Goal: Task Accomplishment & Management: Use online tool/utility

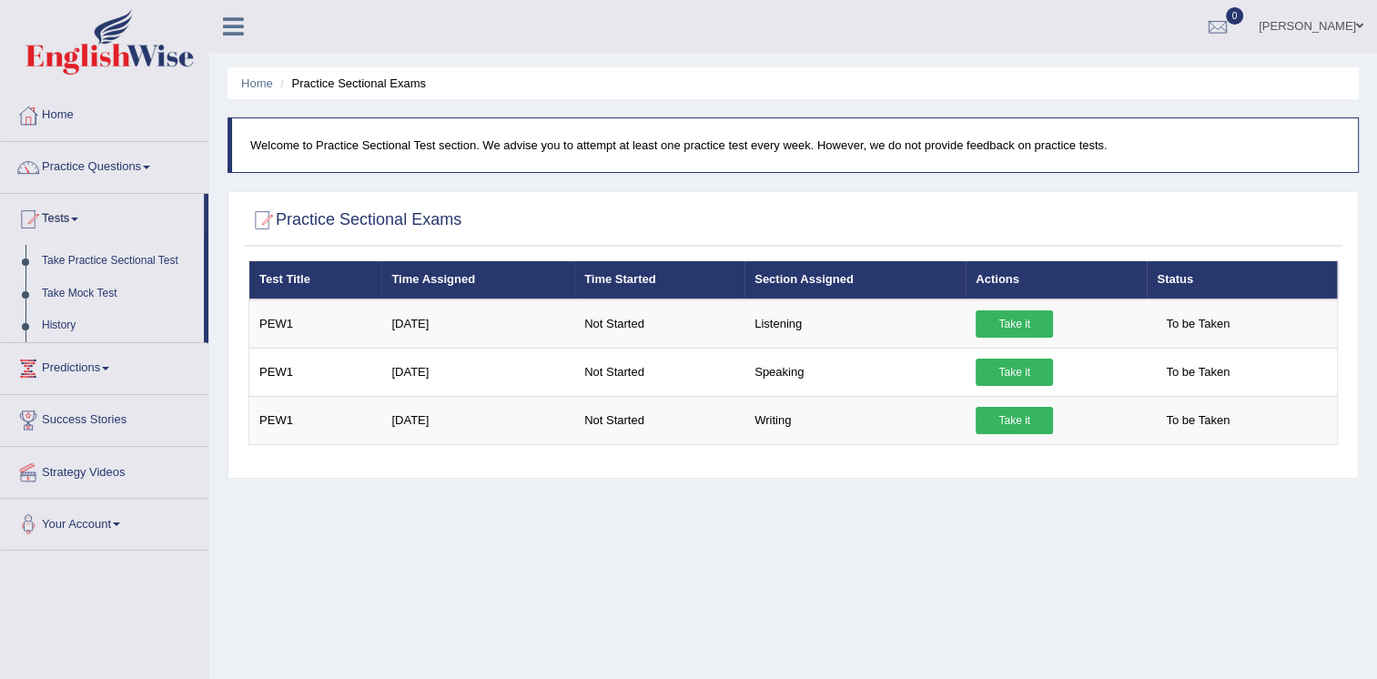
click at [821, 519] on div "Home Practice Sectional Exams Welcome to Practice Sectional Test section. We ad…" at bounding box center [793, 455] width 1168 height 910
click at [68, 365] on link "Predictions" at bounding box center [105, 366] width 208 height 46
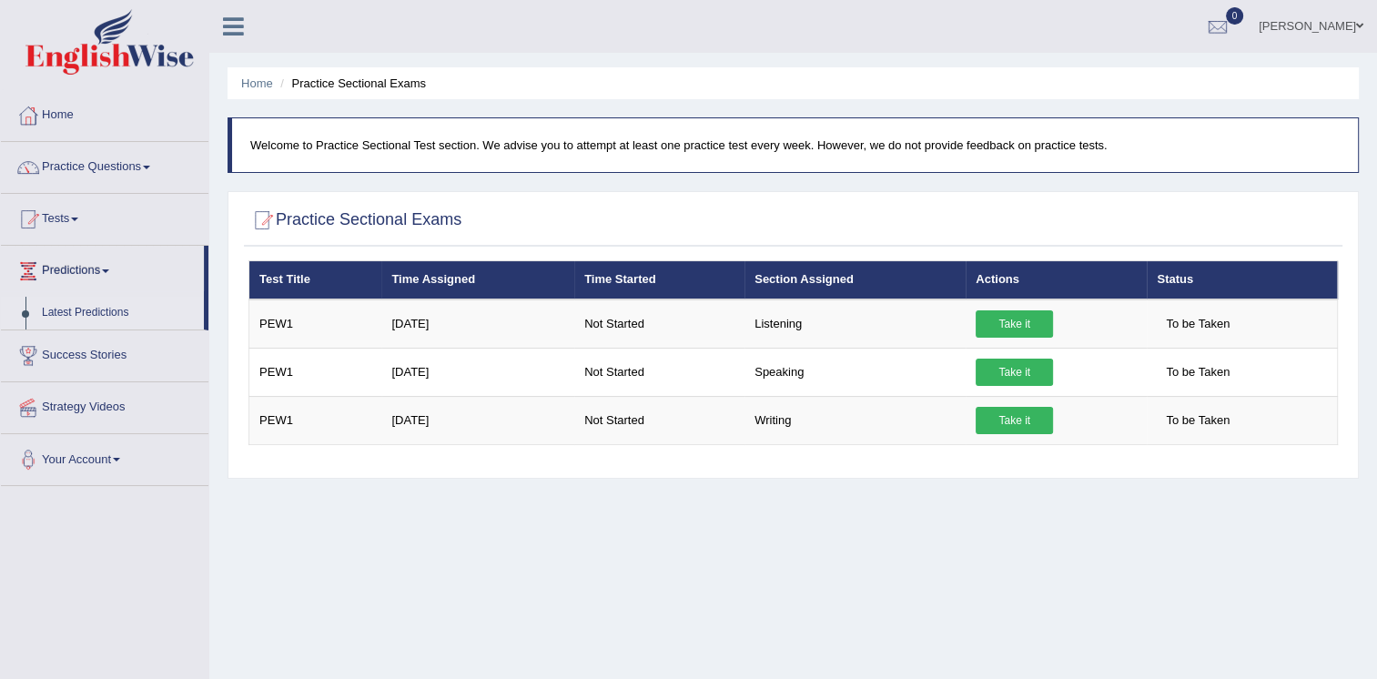
click at [96, 307] on link "Latest Predictions" at bounding box center [119, 313] width 170 height 33
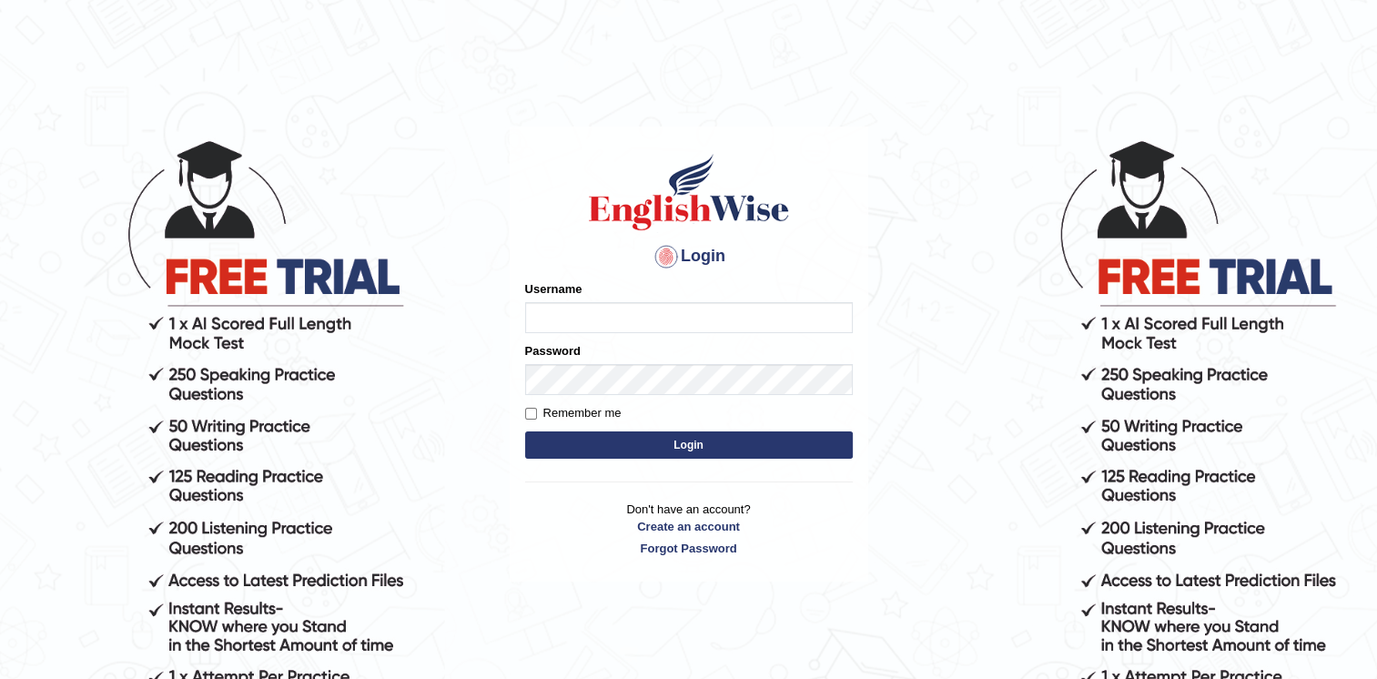
drag, startPoint x: 147, startPoint y: 124, endPoint x: 151, endPoint y: 133, distance: 10.2
drag, startPoint x: 0, startPoint y: 0, endPoint x: 664, endPoint y: 309, distance: 732.1
click at [664, 309] on input "Username" at bounding box center [689, 317] width 328 height 31
type input "JORLi"
click at [525, 431] on button "Login" at bounding box center [689, 444] width 328 height 27
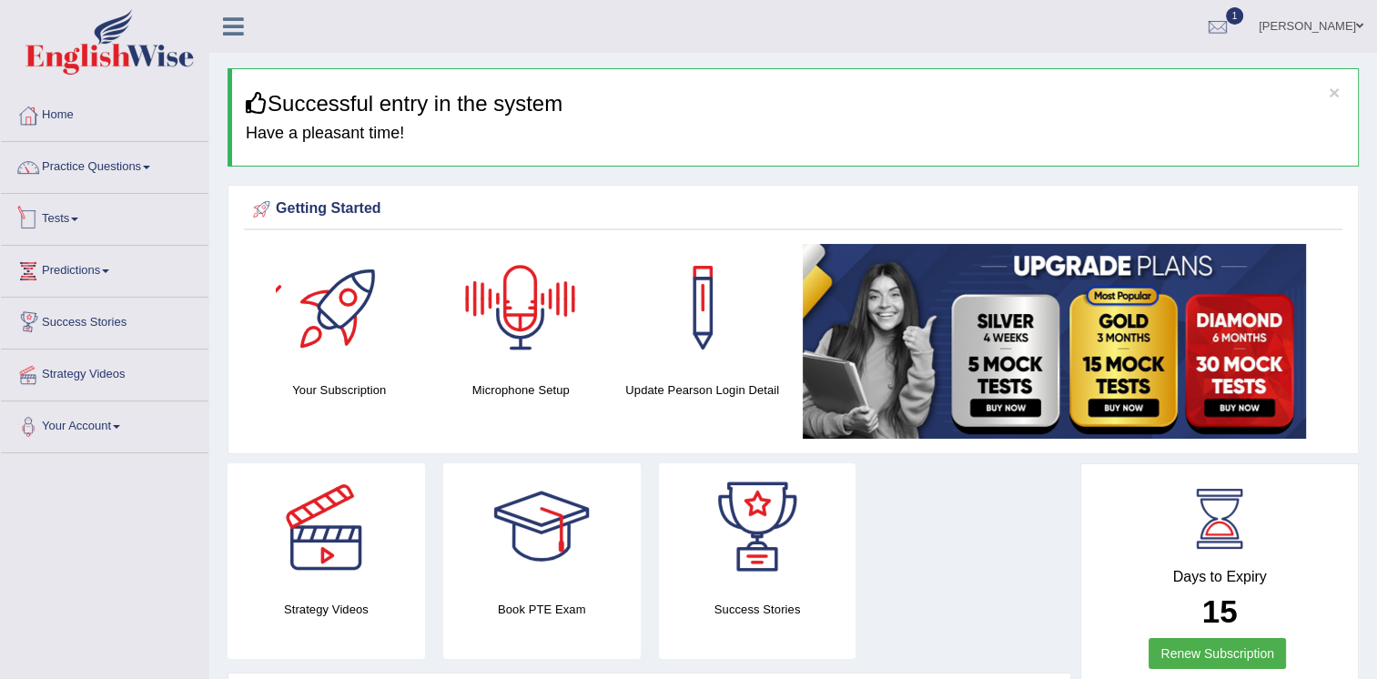
click at [52, 223] on link "Tests" at bounding box center [105, 217] width 208 height 46
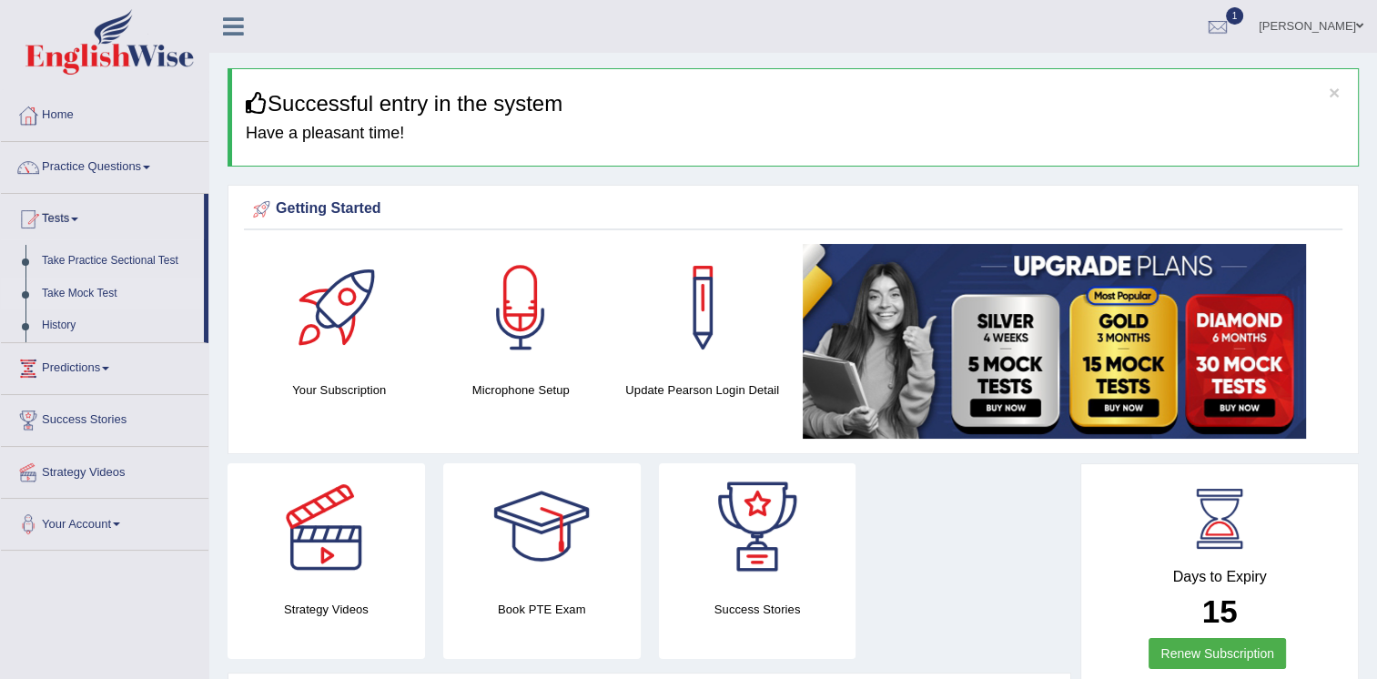
click at [76, 293] on link "Take Mock Test" at bounding box center [119, 294] width 170 height 33
